Goal: Transaction & Acquisition: Purchase product/service

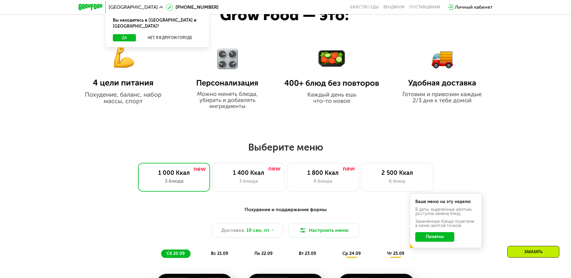
scroll to position [429, 0]
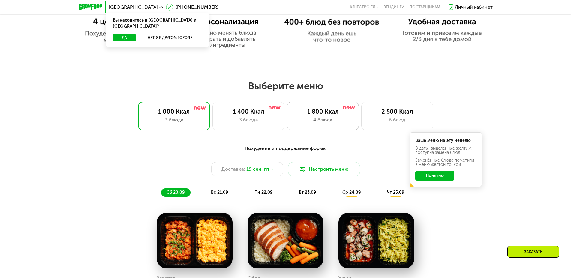
click at [326, 110] on div "1 800 Ккал" at bounding box center [322, 111] width 59 height 7
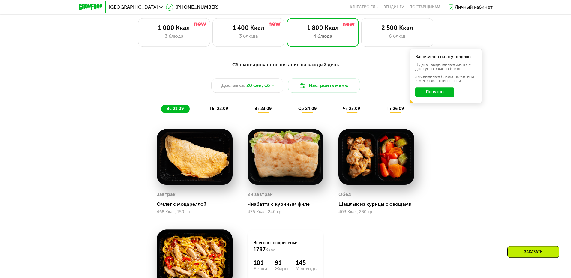
scroll to position [521, 0]
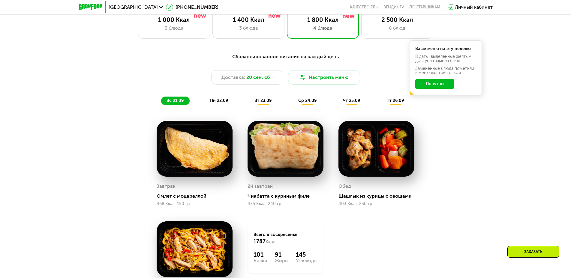
click at [309, 103] on span "ср 24.09" at bounding box center [307, 100] width 18 height 5
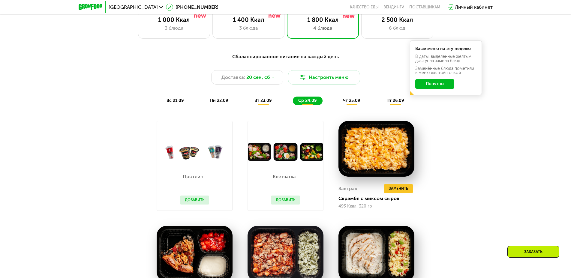
click at [340, 103] on div "чт 25.09" at bounding box center [352, 101] width 29 height 8
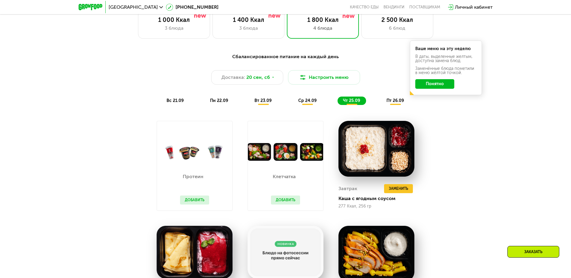
click at [321, 103] on div "ср 24.09" at bounding box center [308, 101] width 30 height 8
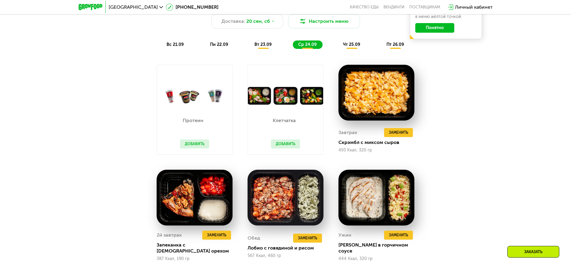
scroll to position [551, 0]
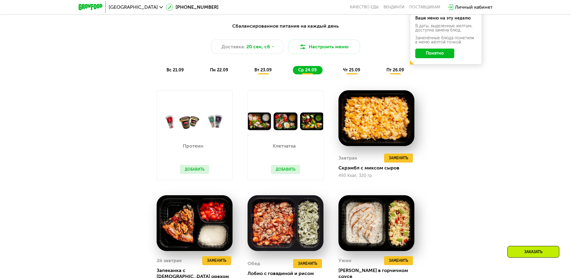
click at [347, 73] on span "чт 25.09" at bounding box center [351, 70] width 17 height 5
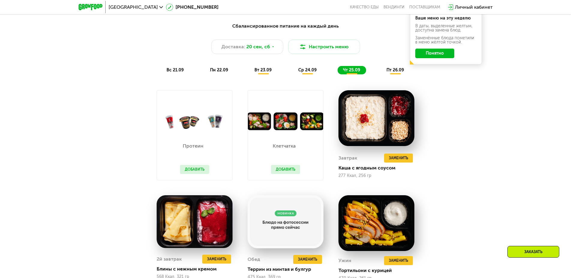
click at [382, 72] on div "пт 26.09" at bounding box center [395, 70] width 29 height 8
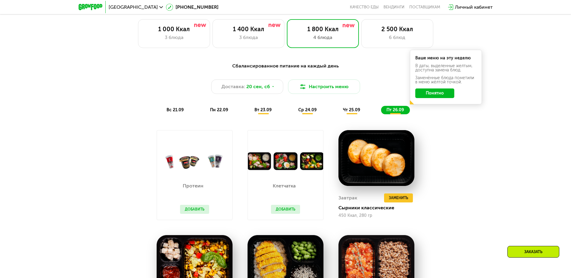
scroll to position [521, 0]
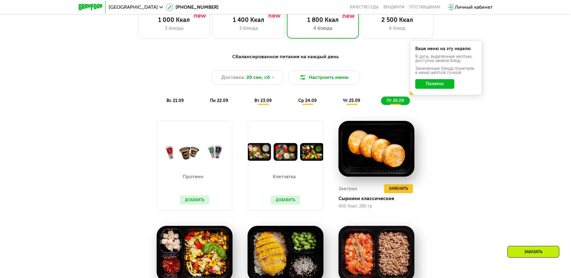
click at [289, 203] on button "Добавить" at bounding box center [285, 200] width 29 height 9
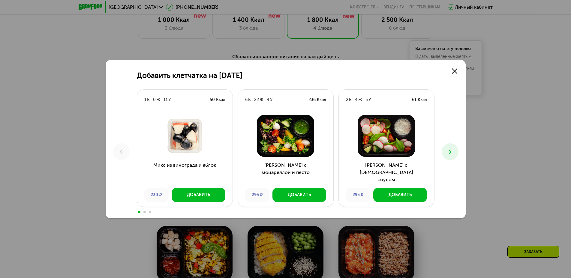
click at [291, 202] on button "Добавить" at bounding box center [300, 195] width 54 height 14
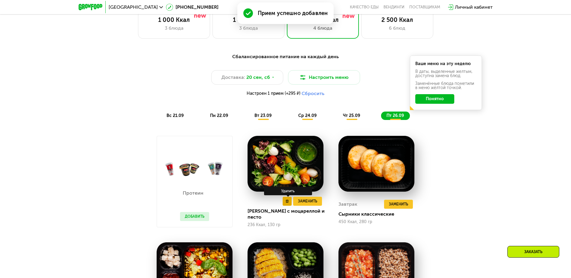
click at [286, 206] on button at bounding box center [287, 201] width 9 height 9
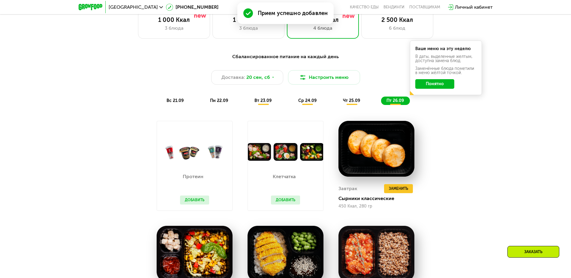
click at [429, 88] on button "Понятно" at bounding box center [434, 84] width 39 height 10
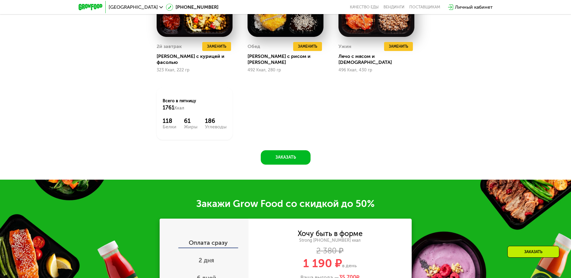
scroll to position [612, 0]
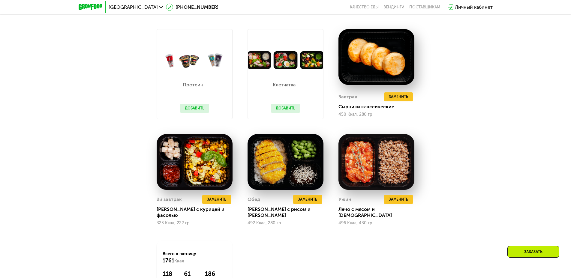
click at [290, 106] on button "Добавить" at bounding box center [285, 108] width 29 height 9
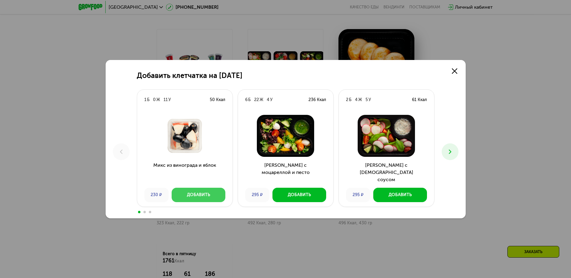
click at [201, 198] on div "Добавить" at bounding box center [198, 195] width 23 height 6
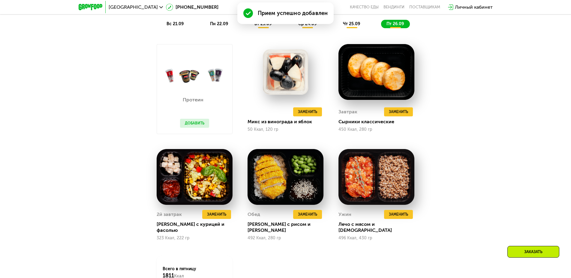
scroll to position [627, 0]
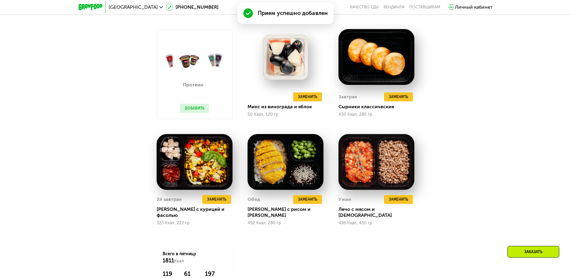
click at [196, 110] on button "Добавить" at bounding box center [194, 108] width 29 height 9
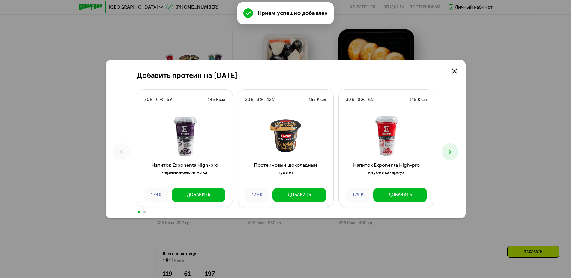
click at [485, 109] on div "Добавить протеин на [DATE] Б 0 Ж 6 У 145 Ккал Напиток Exponenta High-pro черник…" at bounding box center [285, 139] width 571 height 278
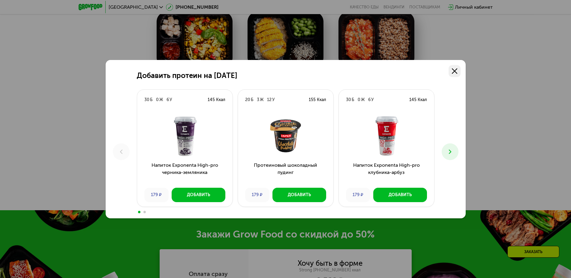
click at [454, 67] on link at bounding box center [455, 71] width 12 height 12
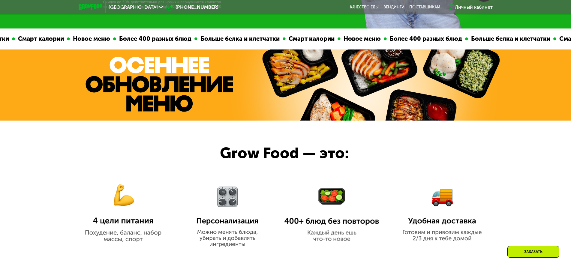
scroll to position [76, 0]
